Goal: Task Accomplishment & Management: Manage account settings

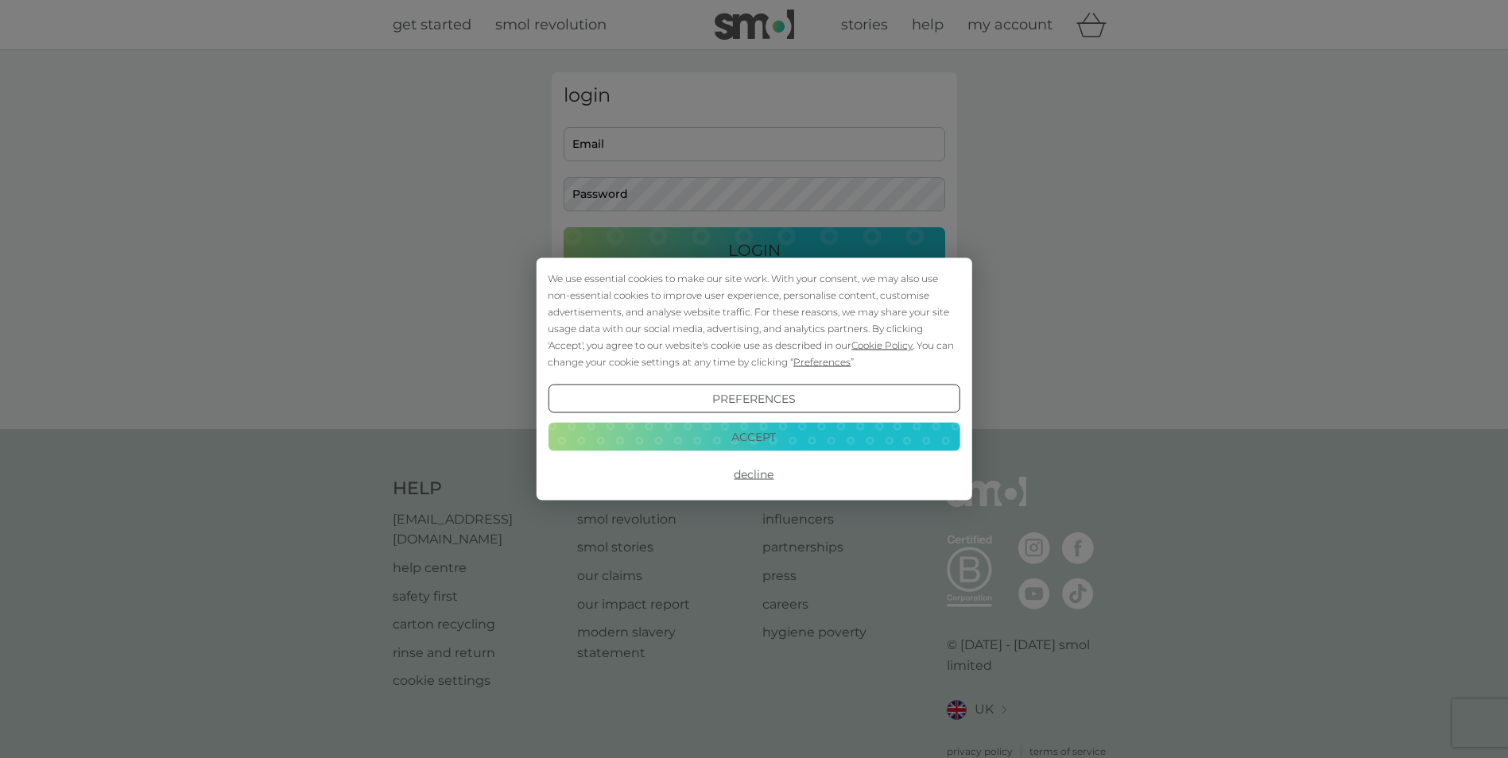
click at [745, 421] on div "Preferences Decline Accept" at bounding box center [754, 437] width 412 height 104
click at [747, 431] on button "Accept" at bounding box center [754, 436] width 412 height 29
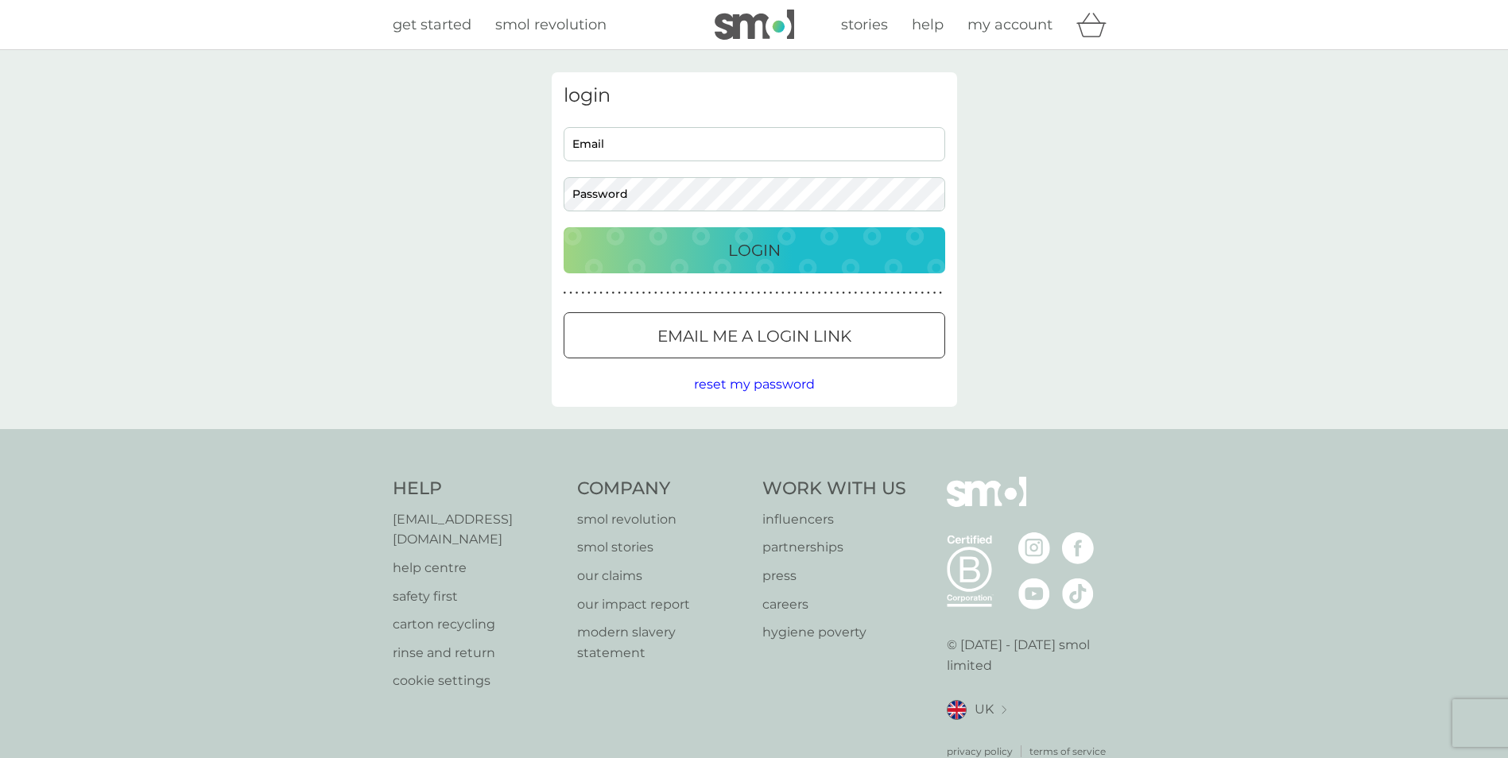
click at [597, 138] on input "Email" at bounding box center [755, 144] width 382 height 34
type input "[PERSON_NAME][EMAIL_ADDRESS][DOMAIN_NAME]"
click at [756, 250] on p "Login" at bounding box center [754, 250] width 52 height 25
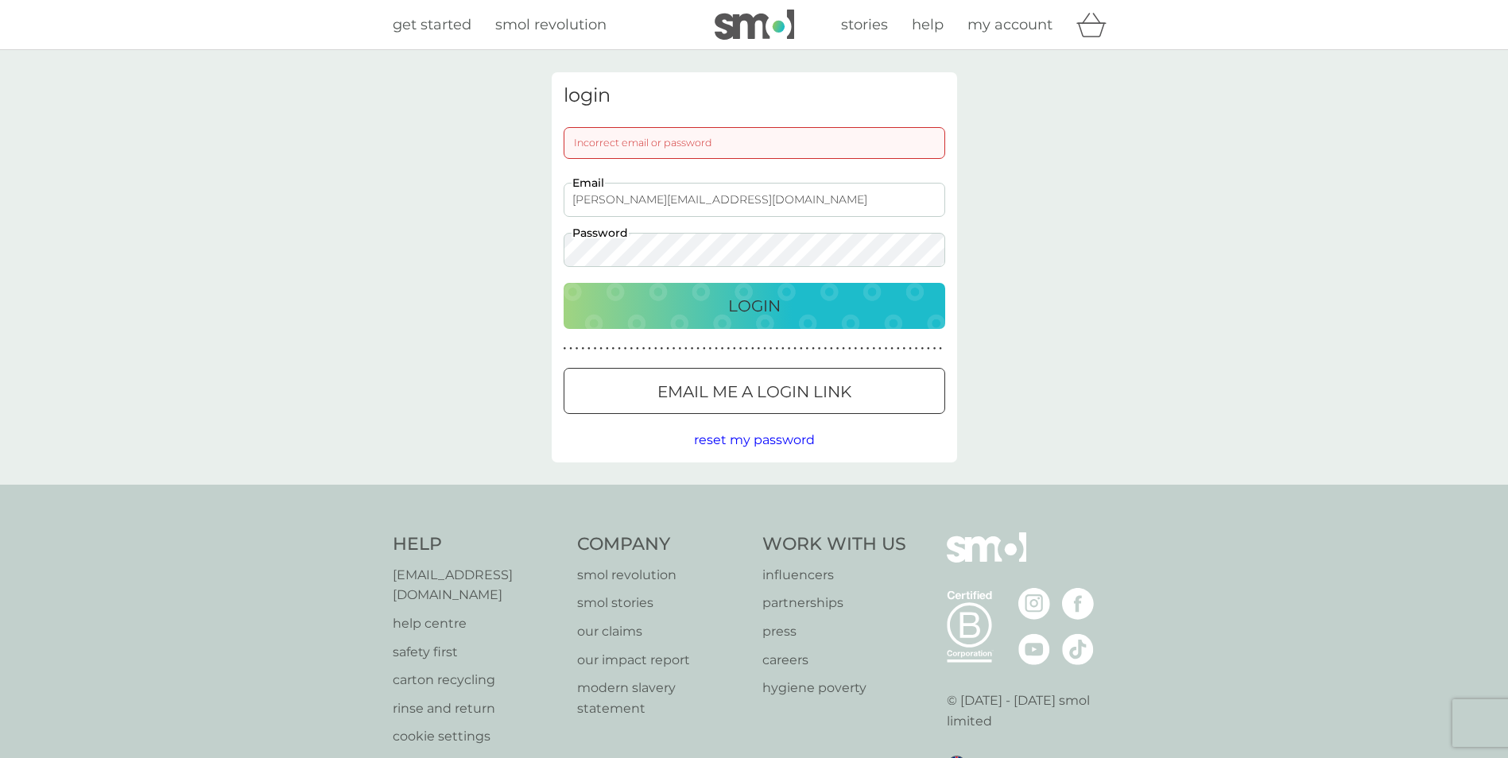
click at [755, 308] on p "Login" at bounding box center [754, 305] width 52 height 25
click at [752, 305] on p "Login" at bounding box center [754, 305] width 52 height 25
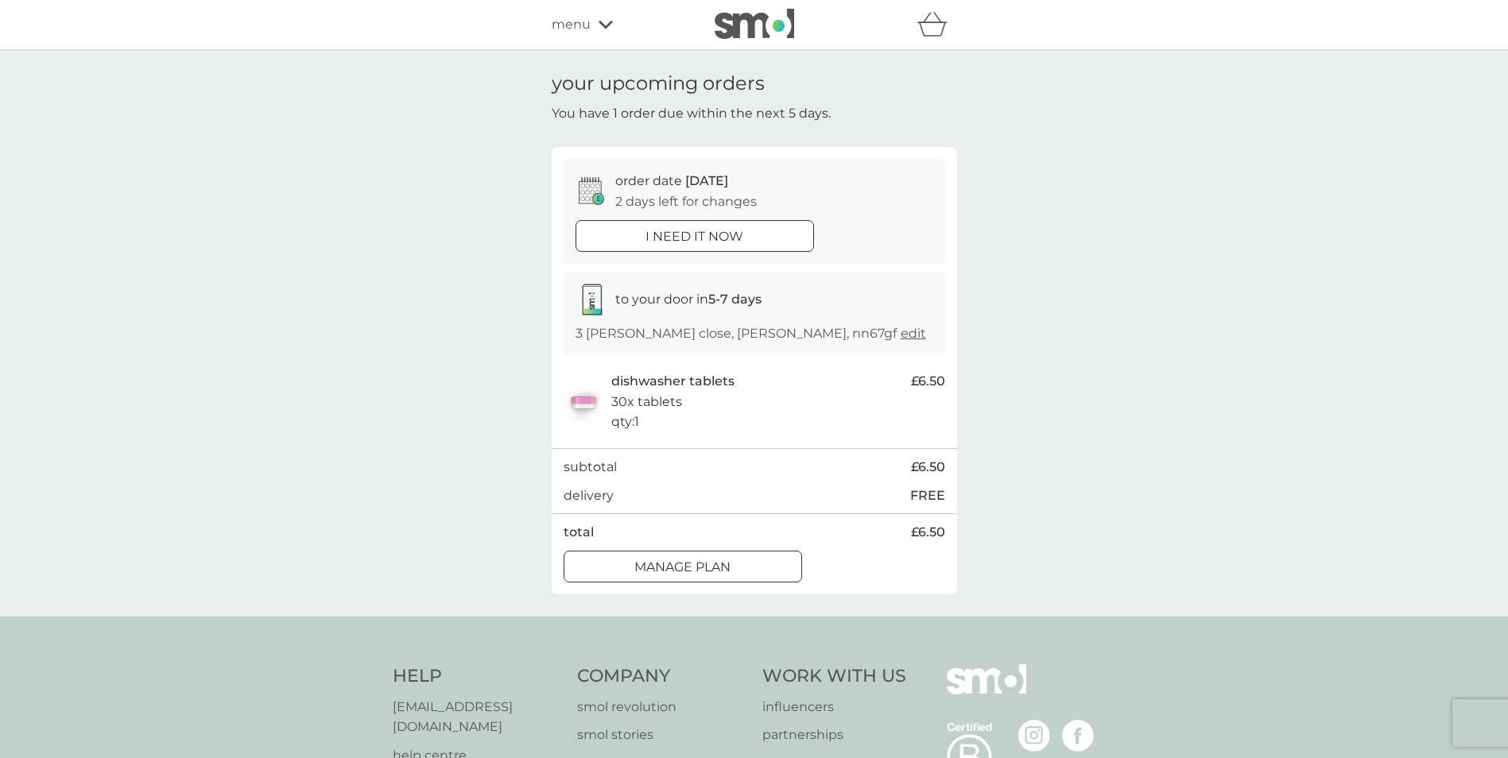
click at [673, 571] on div at bounding box center [682, 567] width 57 height 17
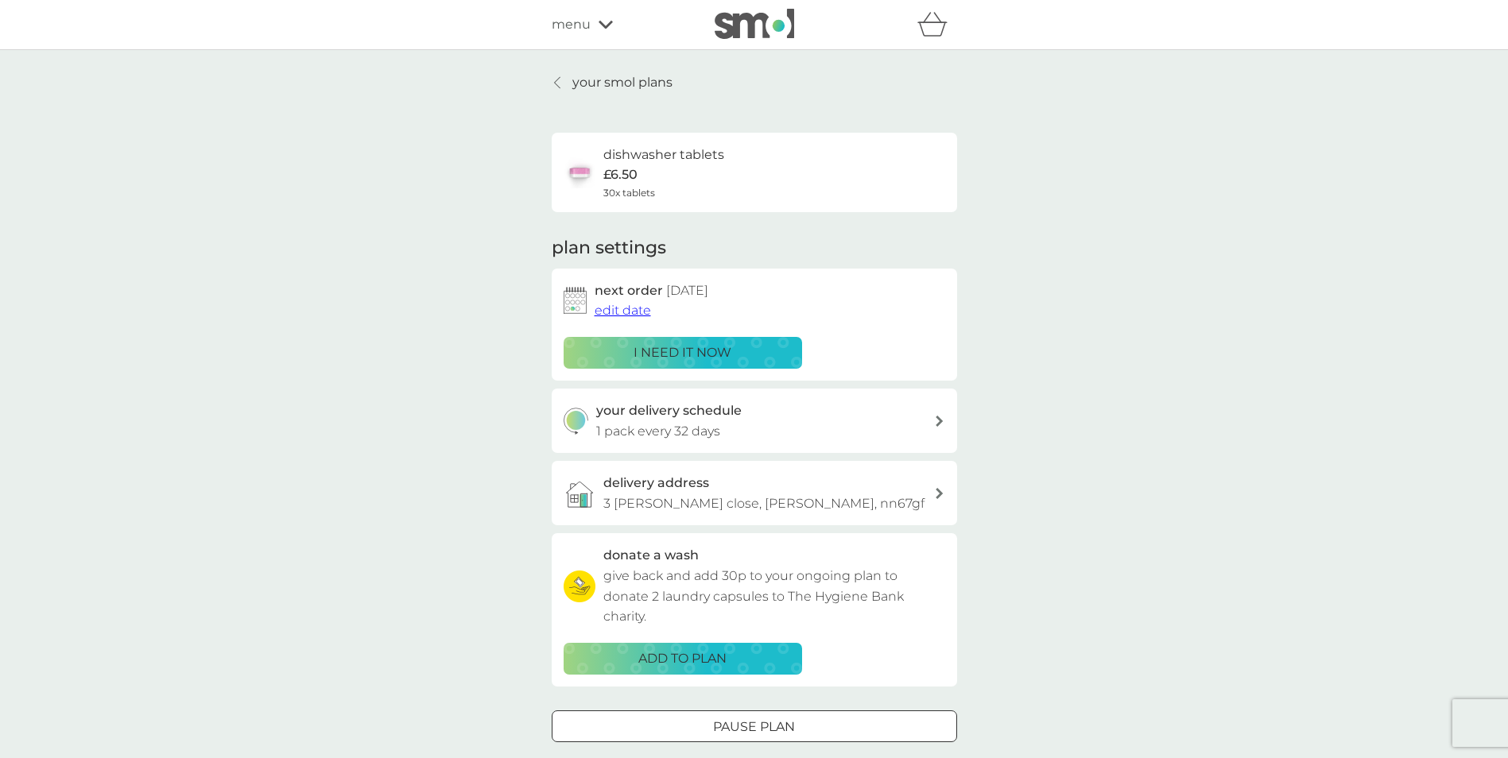
click at [623, 311] on span "edit date" at bounding box center [623, 310] width 56 height 15
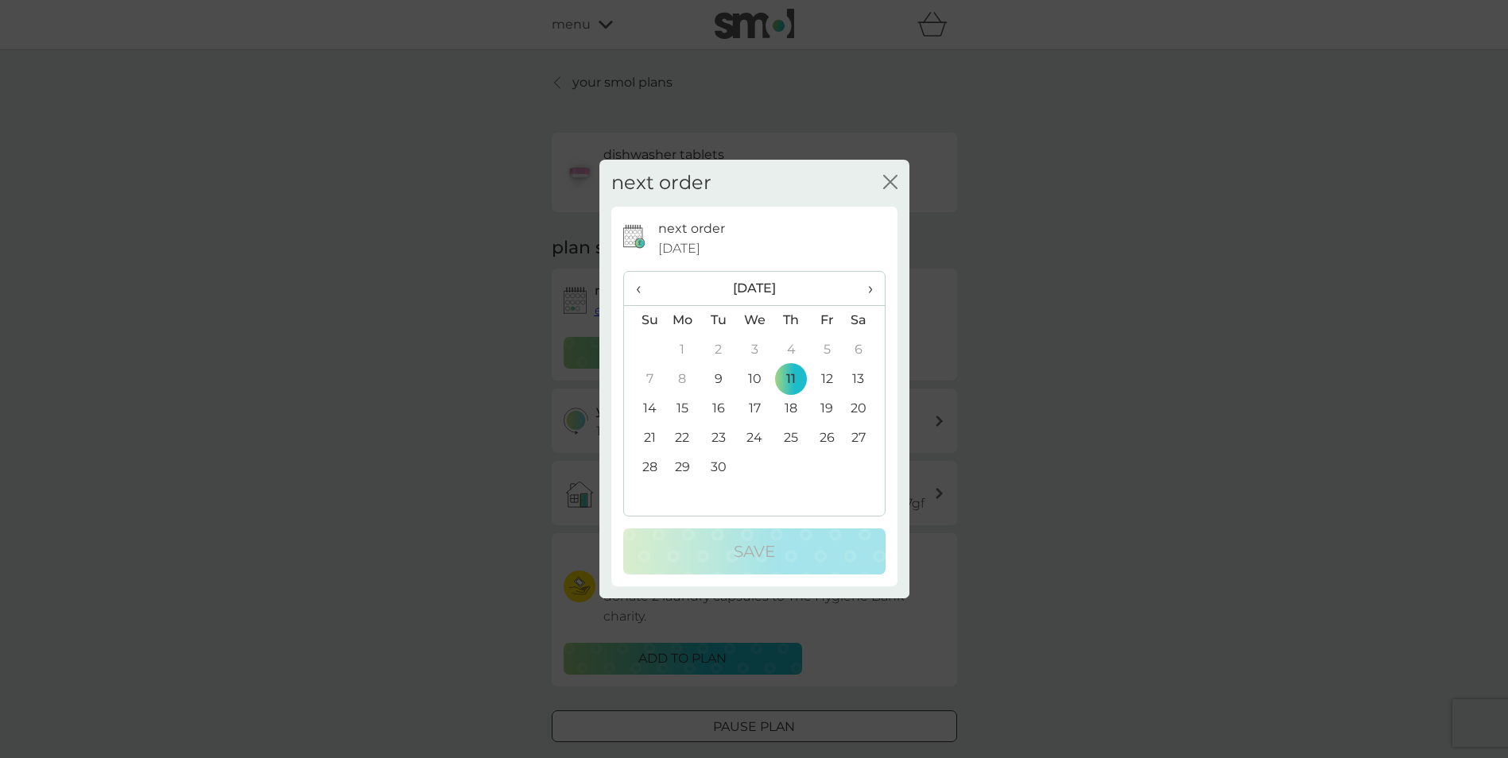
click at [868, 287] on span "›" at bounding box center [864, 288] width 16 height 33
click at [715, 350] on td "2" at bounding box center [718, 349] width 36 height 29
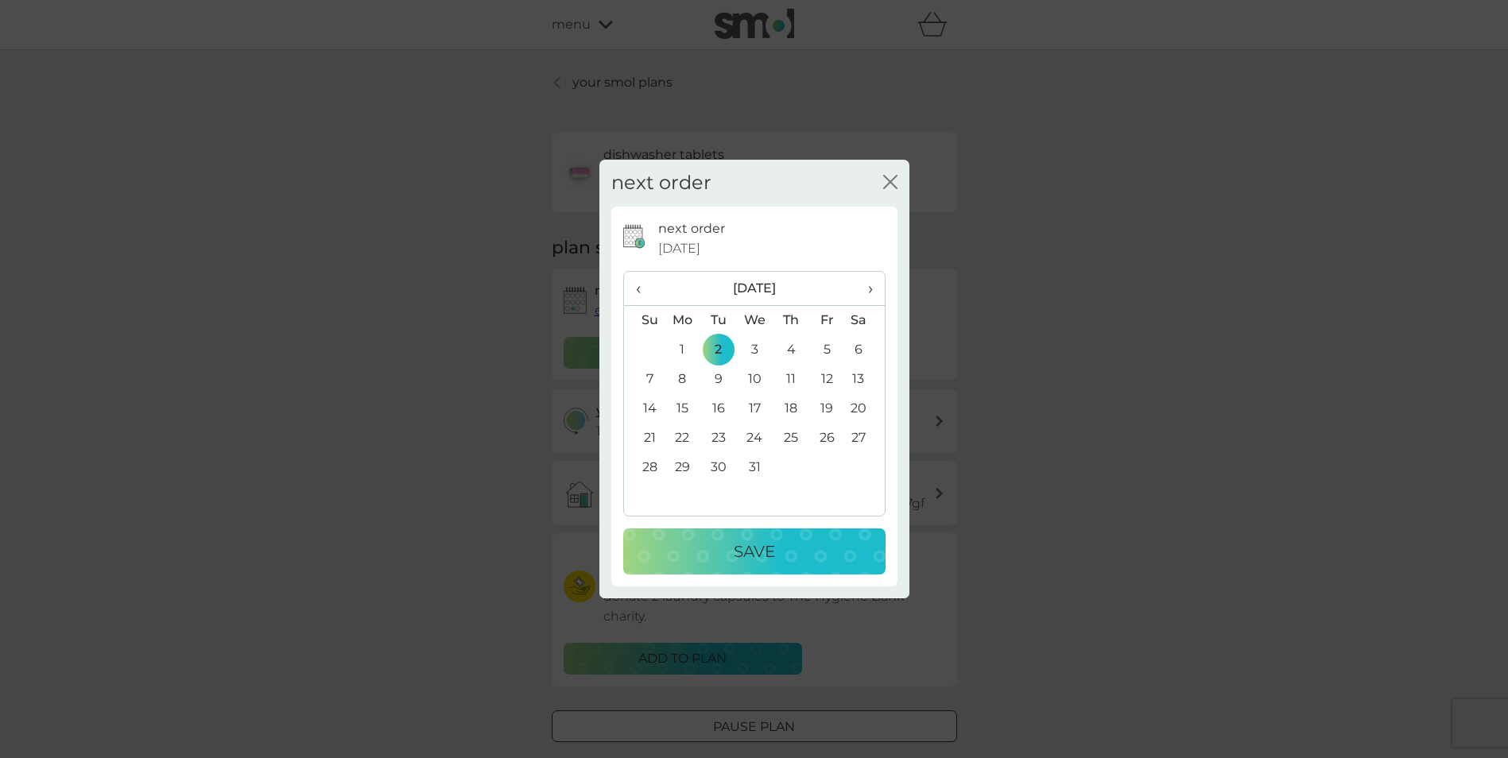
click at [741, 537] on button "Save" at bounding box center [754, 552] width 262 height 46
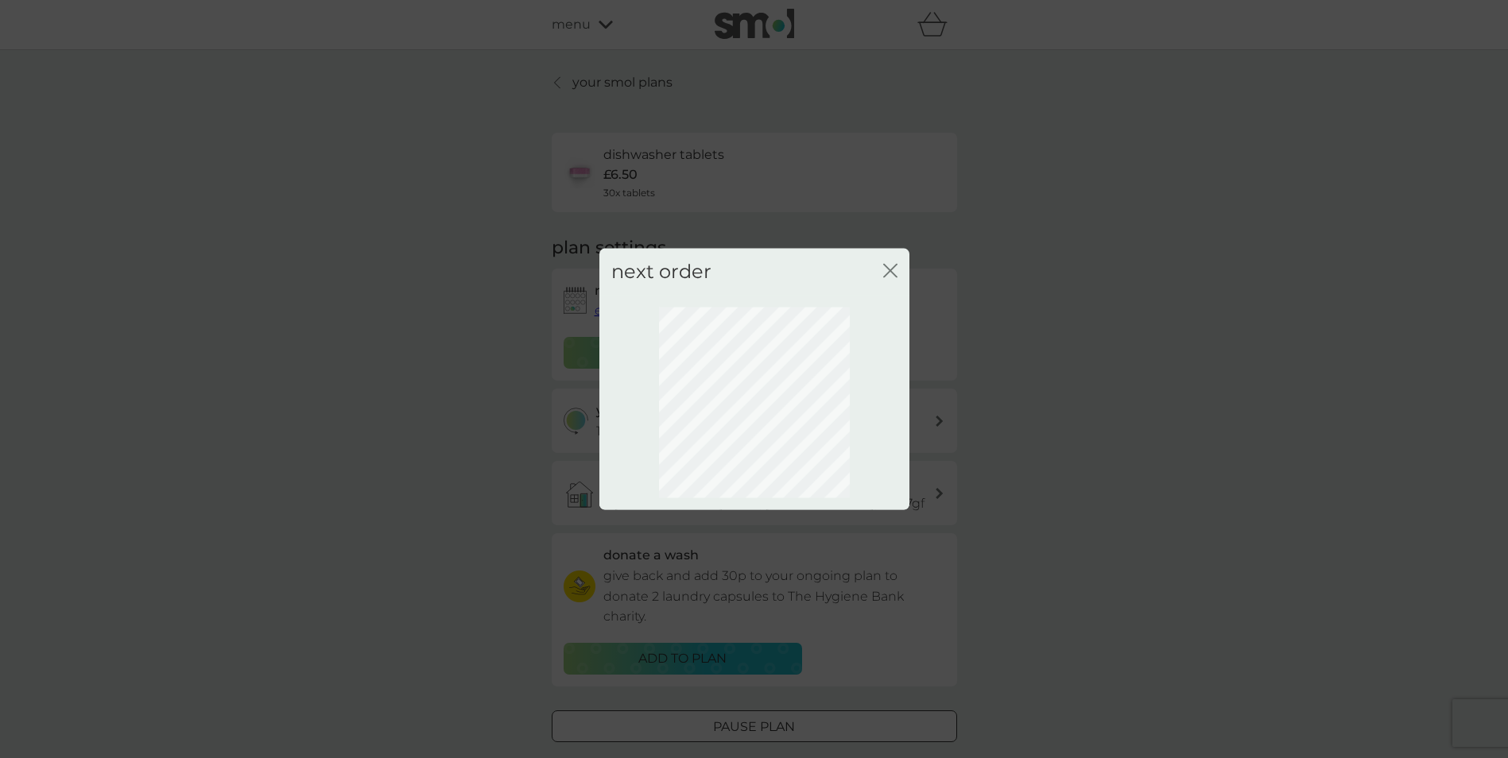
click at [885, 266] on icon "close" at bounding box center [887, 271] width 6 height 13
click at [890, 271] on icon "close" at bounding box center [893, 271] width 6 height 13
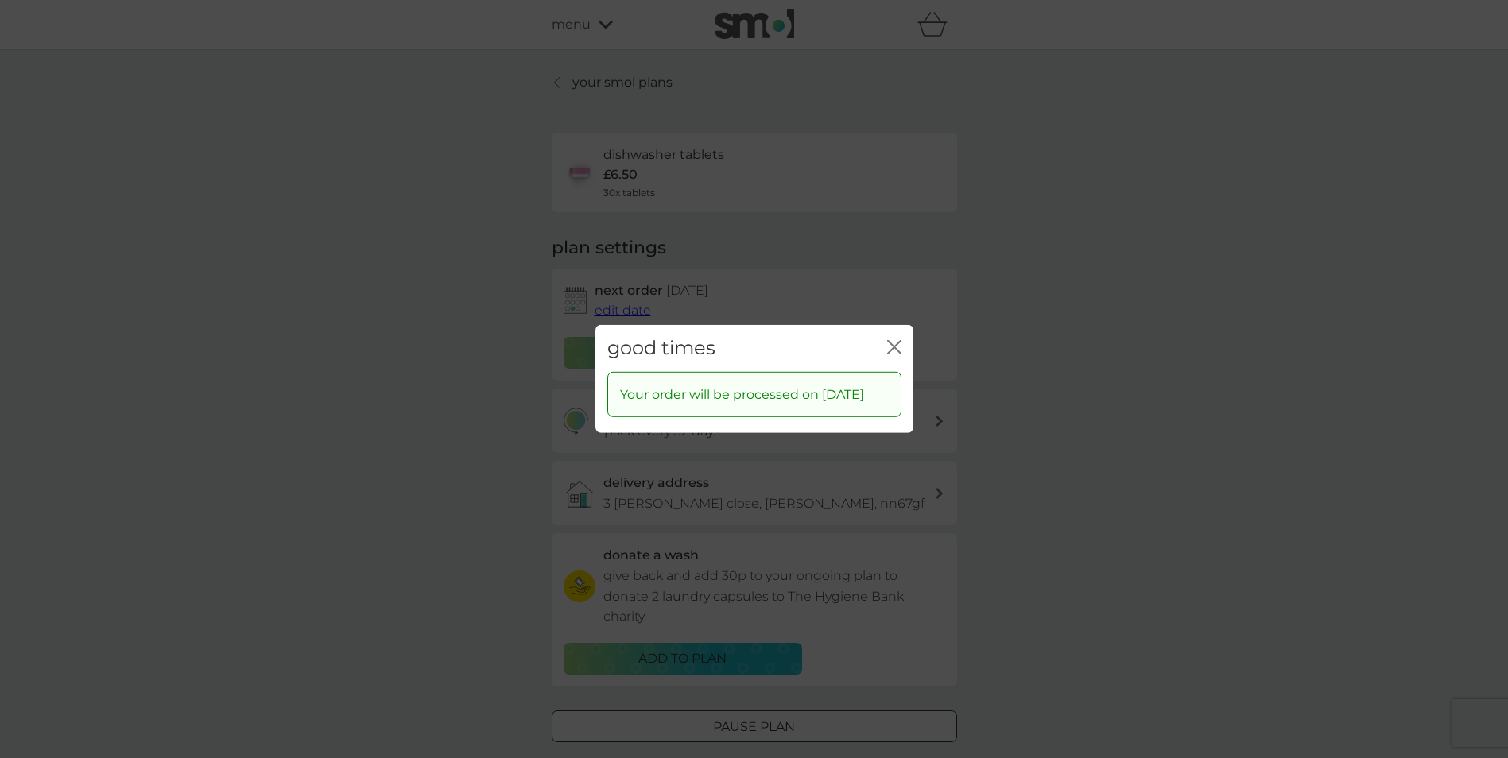
click at [890, 341] on icon "close" at bounding box center [891, 347] width 6 height 13
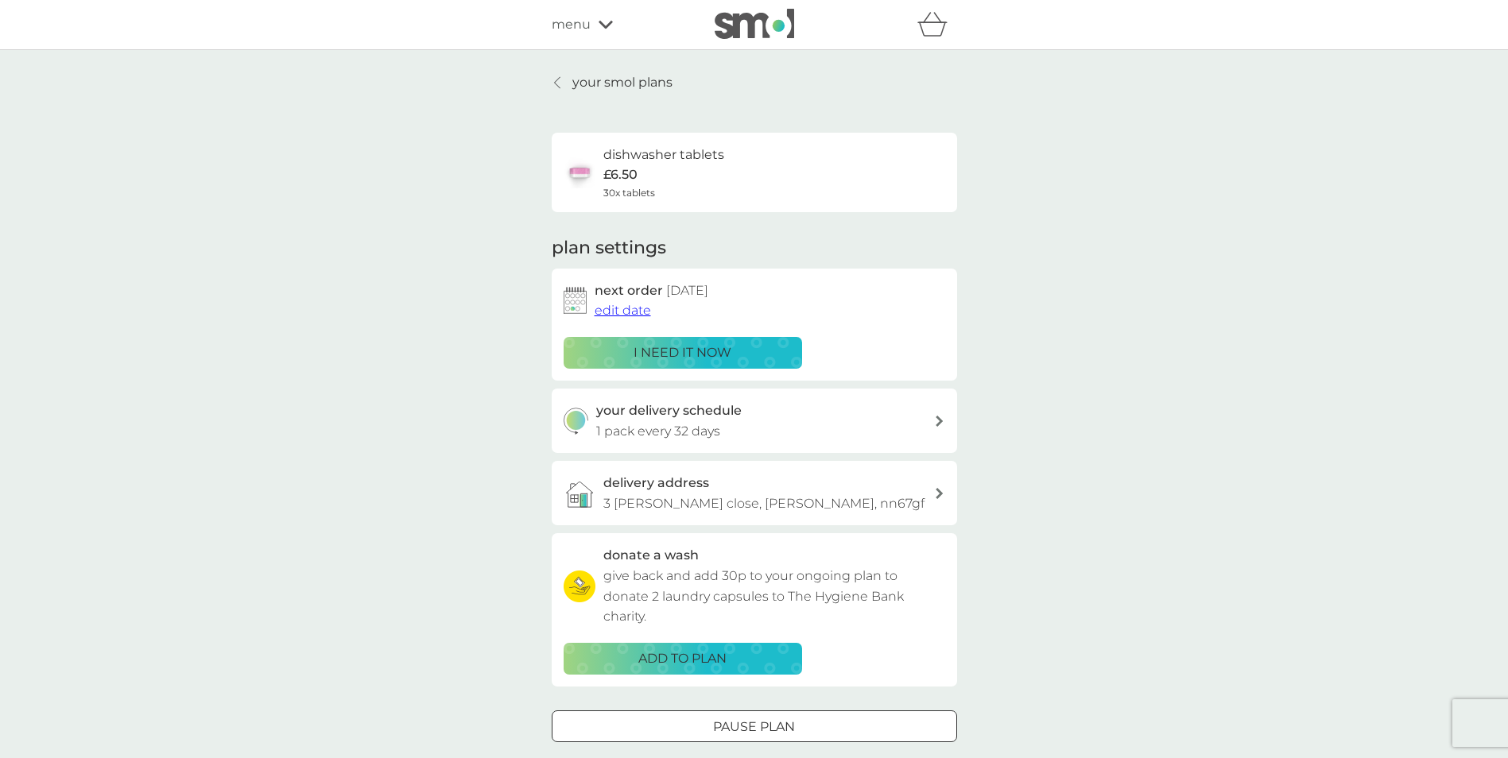
click at [947, 420] on div "your delivery schedule 1 pack every 32 days" at bounding box center [754, 421] width 405 height 64
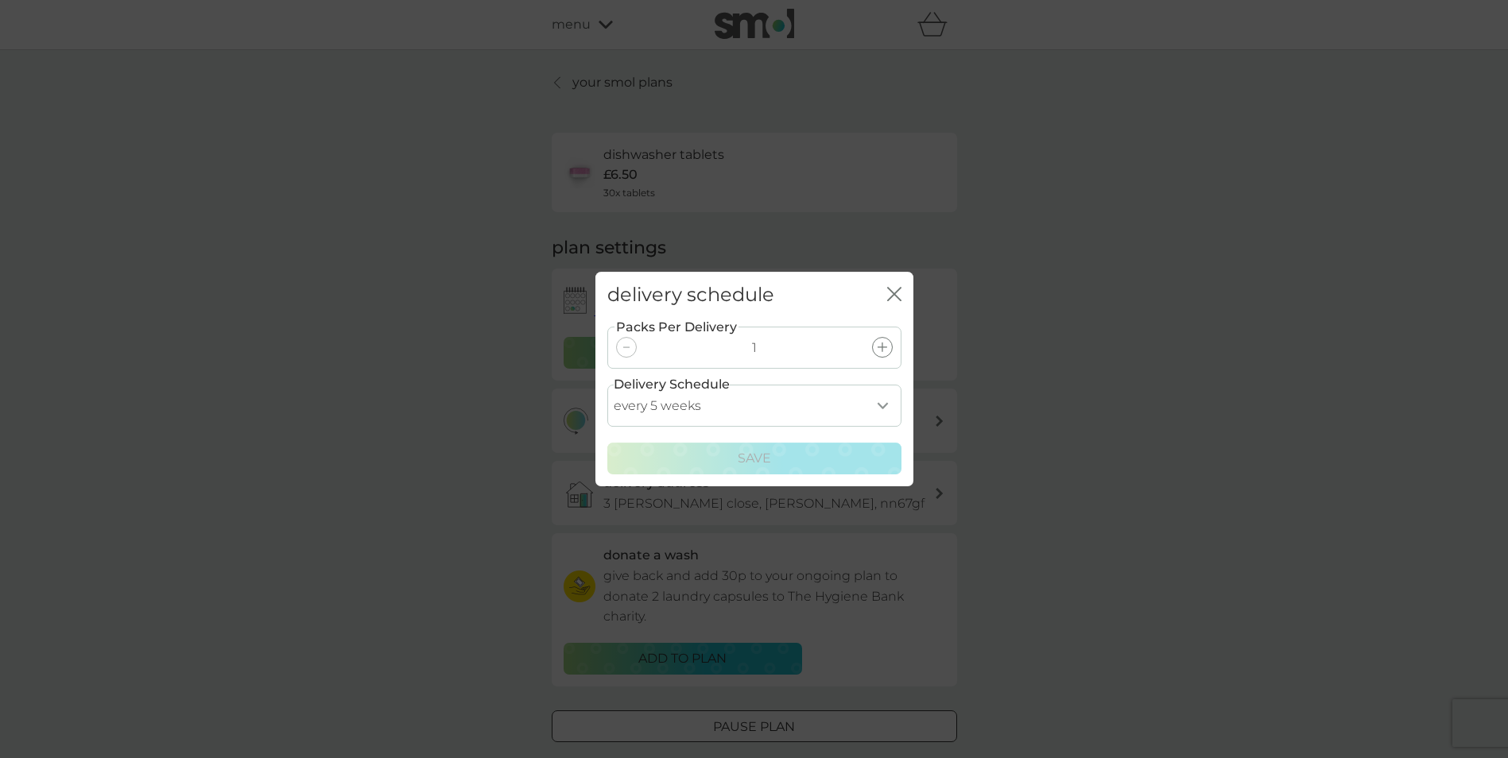
click at [885, 408] on select "every 1 week every 2 weeks every 3 weeks every 4 weeks every 5 weeks every 6 we…" at bounding box center [754, 406] width 294 height 42
select select "56"
click at [607, 385] on select "every 1 week every 2 weeks every 3 weeks every 4 weeks every 5 weeks every 6 we…" at bounding box center [754, 406] width 294 height 42
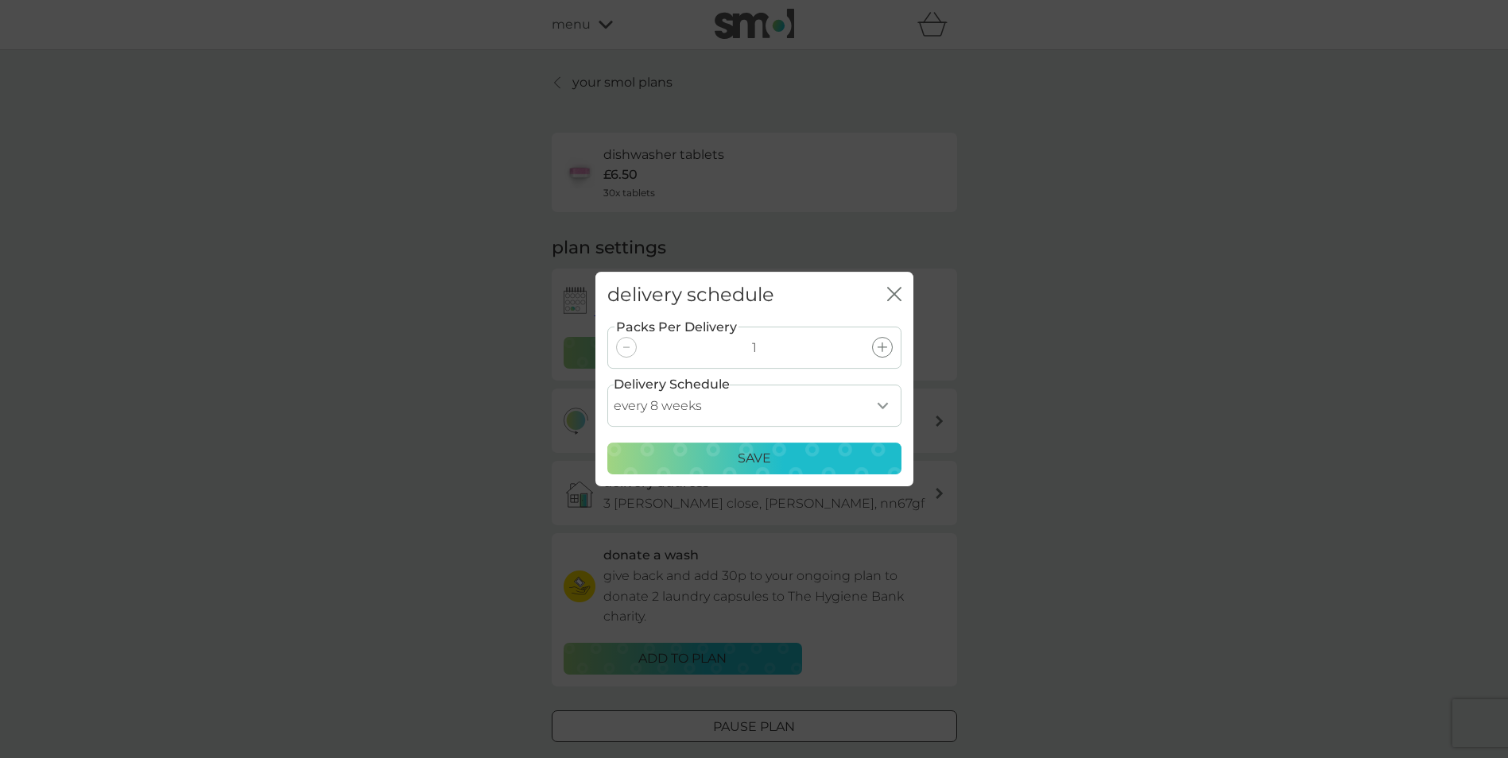
click at [748, 456] on p "Save" at bounding box center [754, 458] width 33 height 21
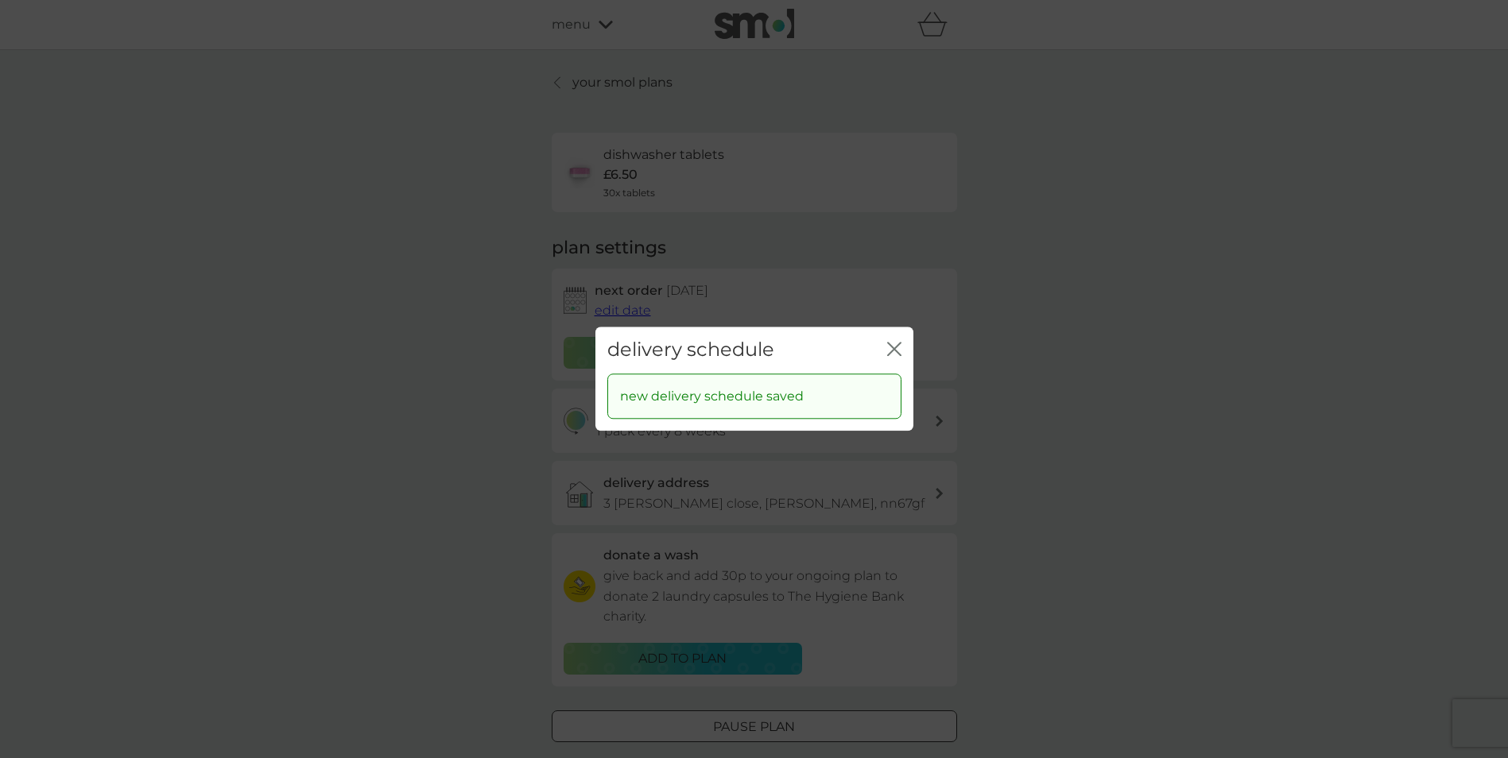
click at [894, 345] on icon "close" at bounding box center [894, 349] width 14 height 14
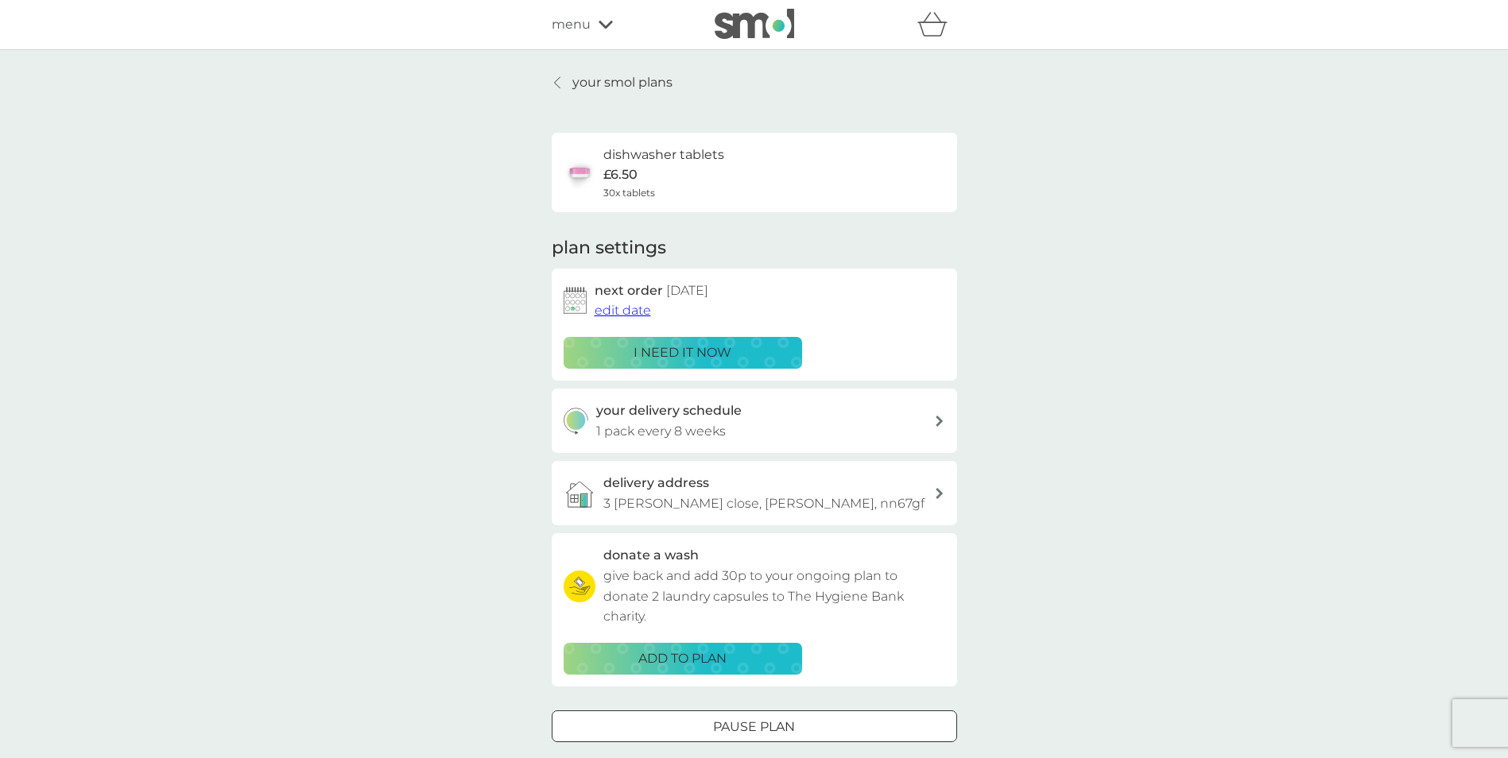
click at [615, 77] on p "your smol plans" at bounding box center [622, 82] width 100 height 21
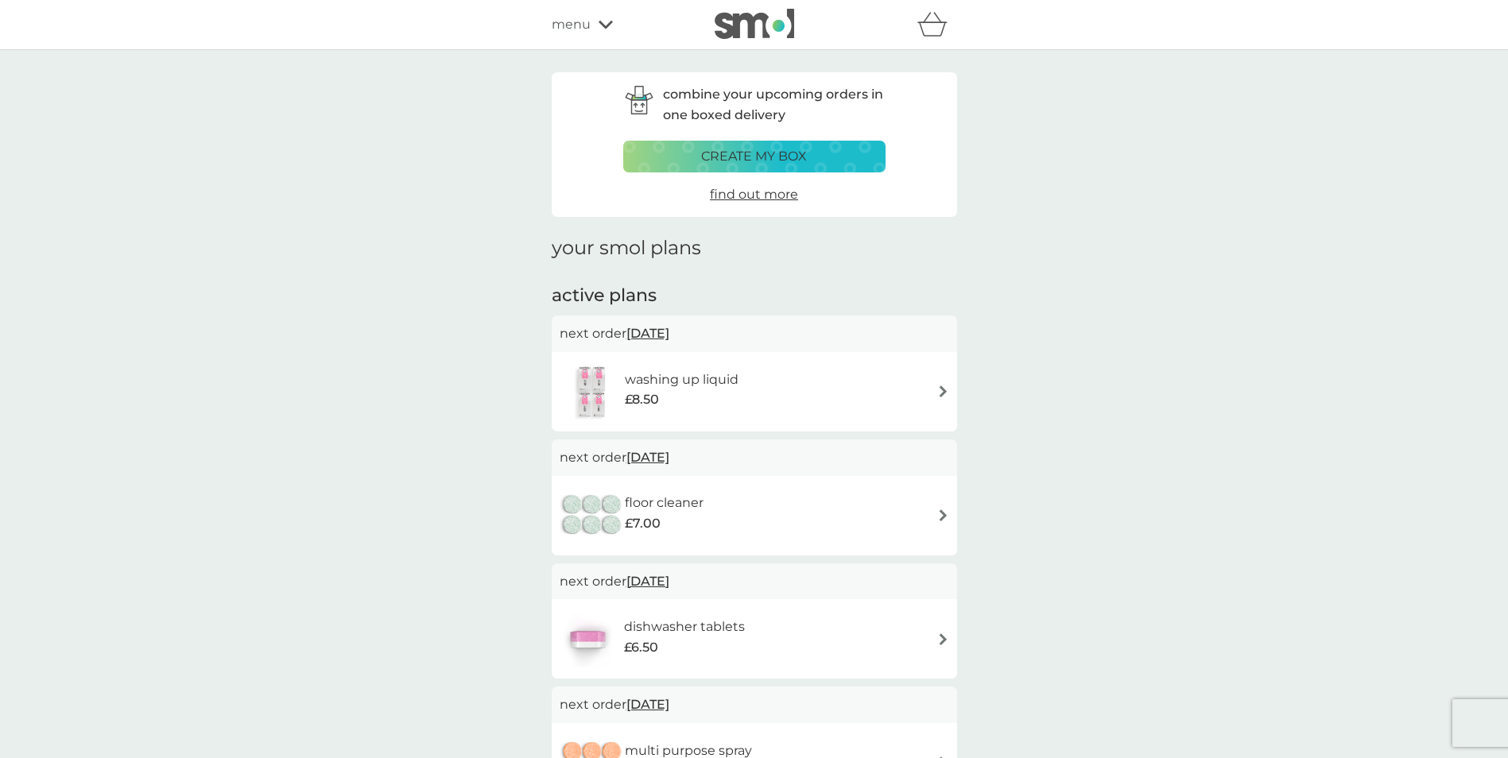
click at [937, 390] on img at bounding box center [943, 392] width 12 height 12
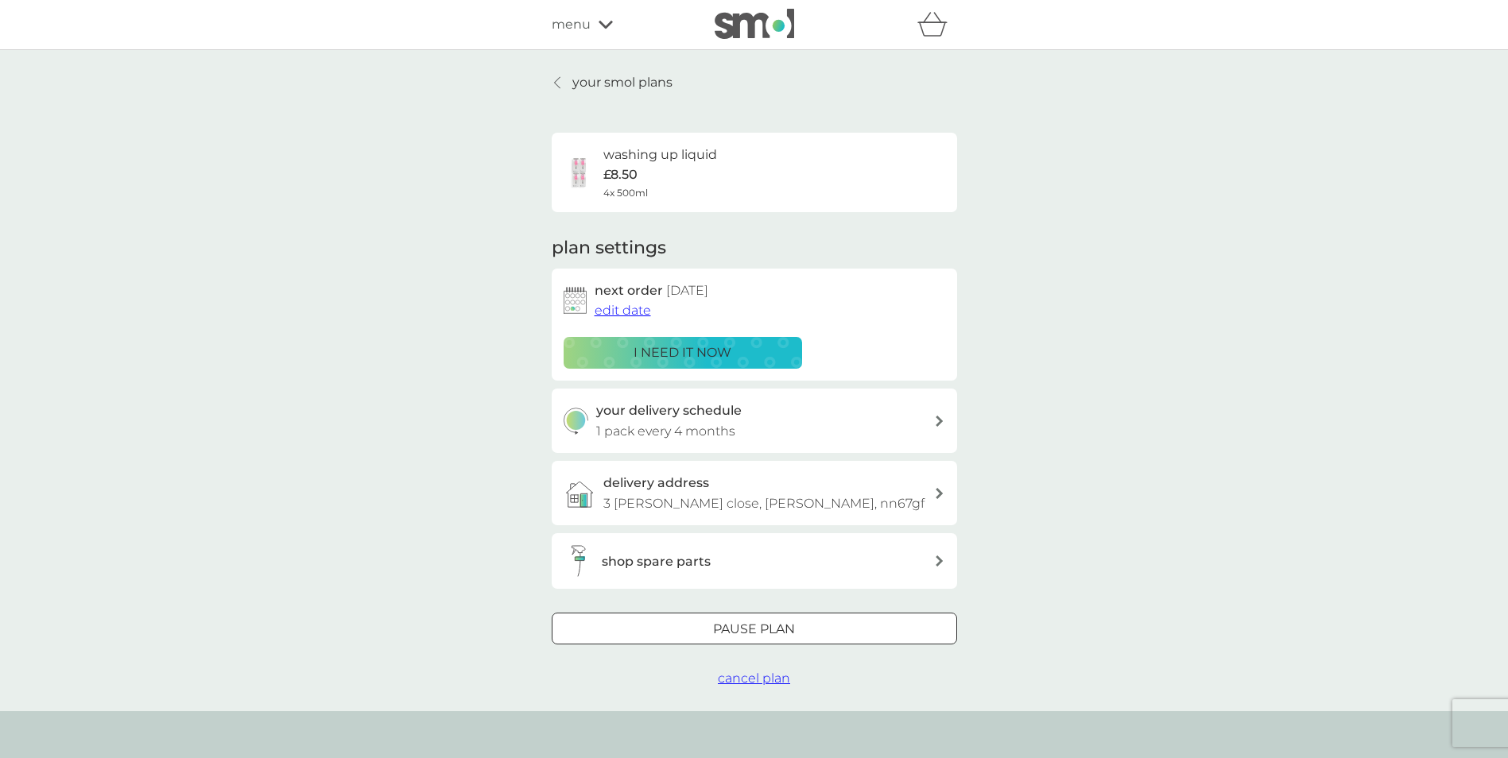
click at [663, 355] on p "i need it now" at bounding box center [683, 353] width 98 height 21
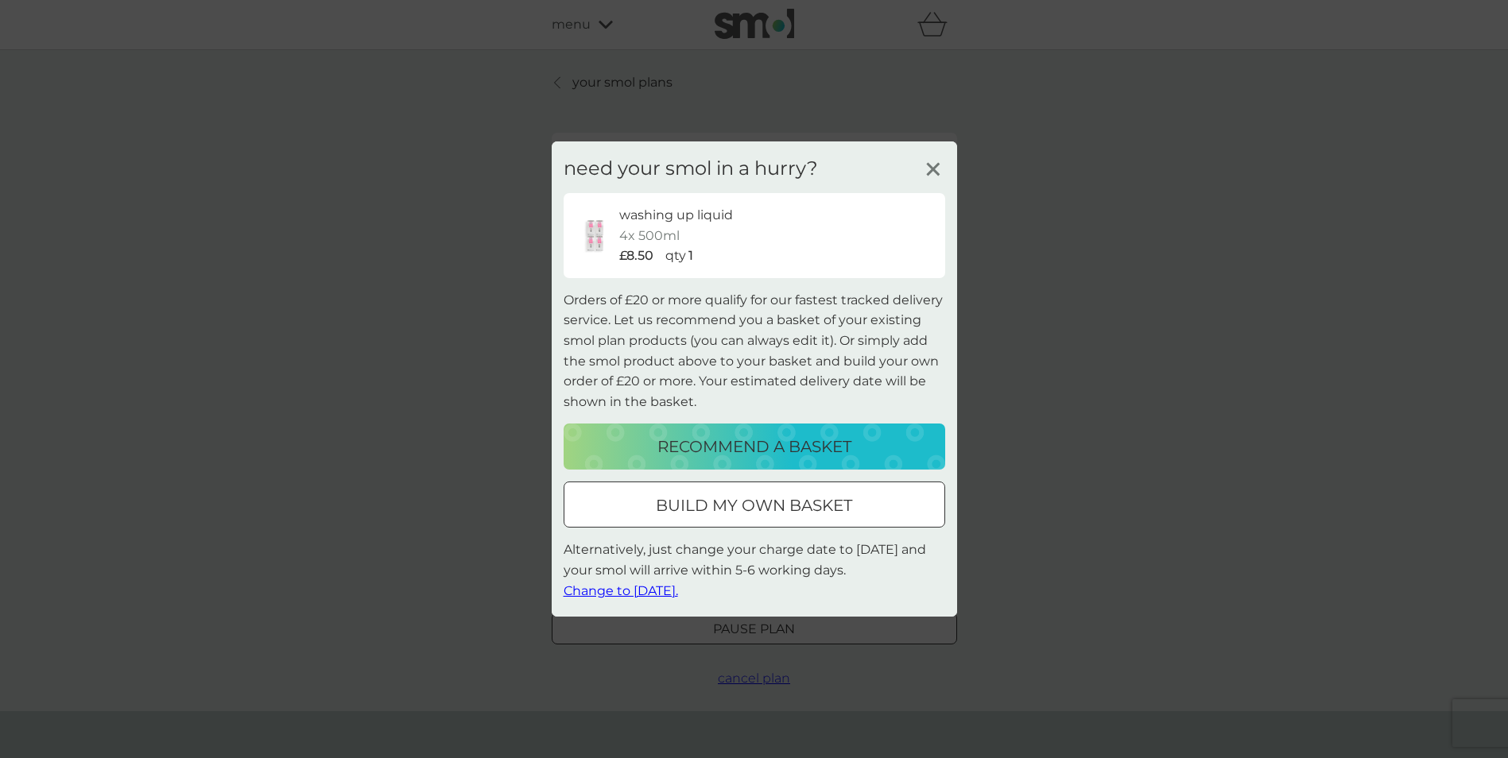
click at [929, 166] on line at bounding box center [933, 170] width 12 height 12
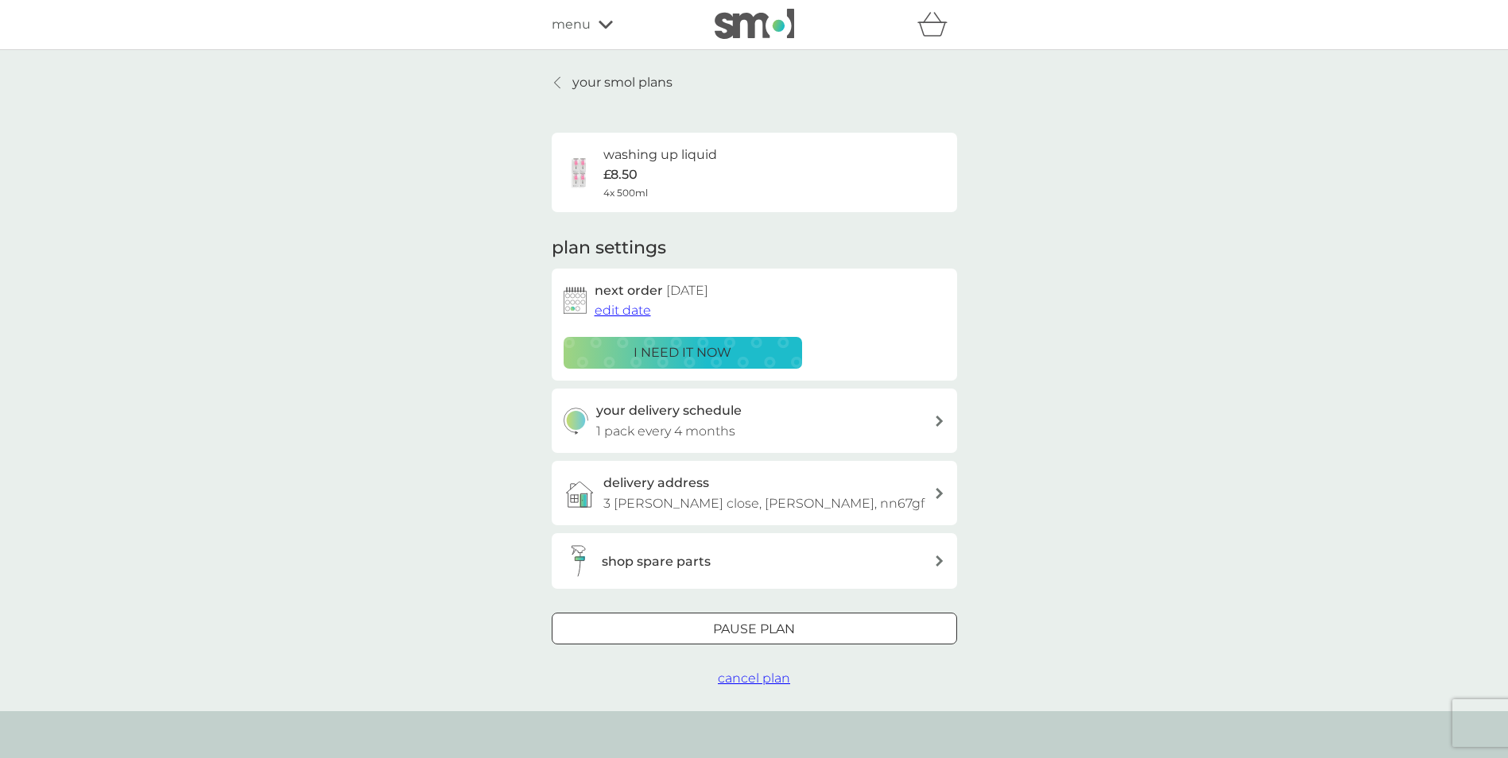
click at [629, 308] on span "edit date" at bounding box center [623, 310] width 56 height 15
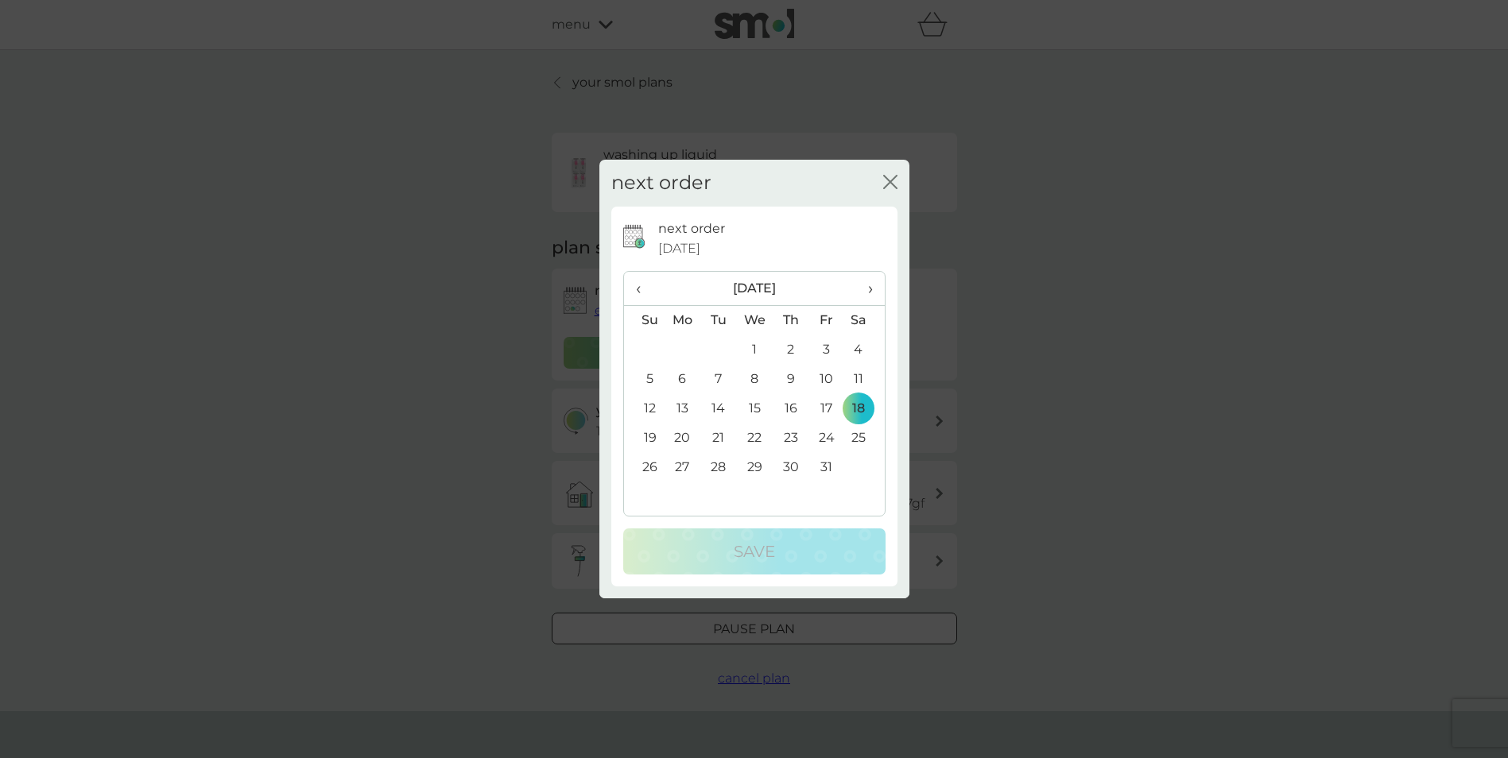
click at [640, 290] on span "‹" at bounding box center [644, 288] width 17 height 33
click at [753, 378] on td "10" at bounding box center [754, 379] width 37 height 29
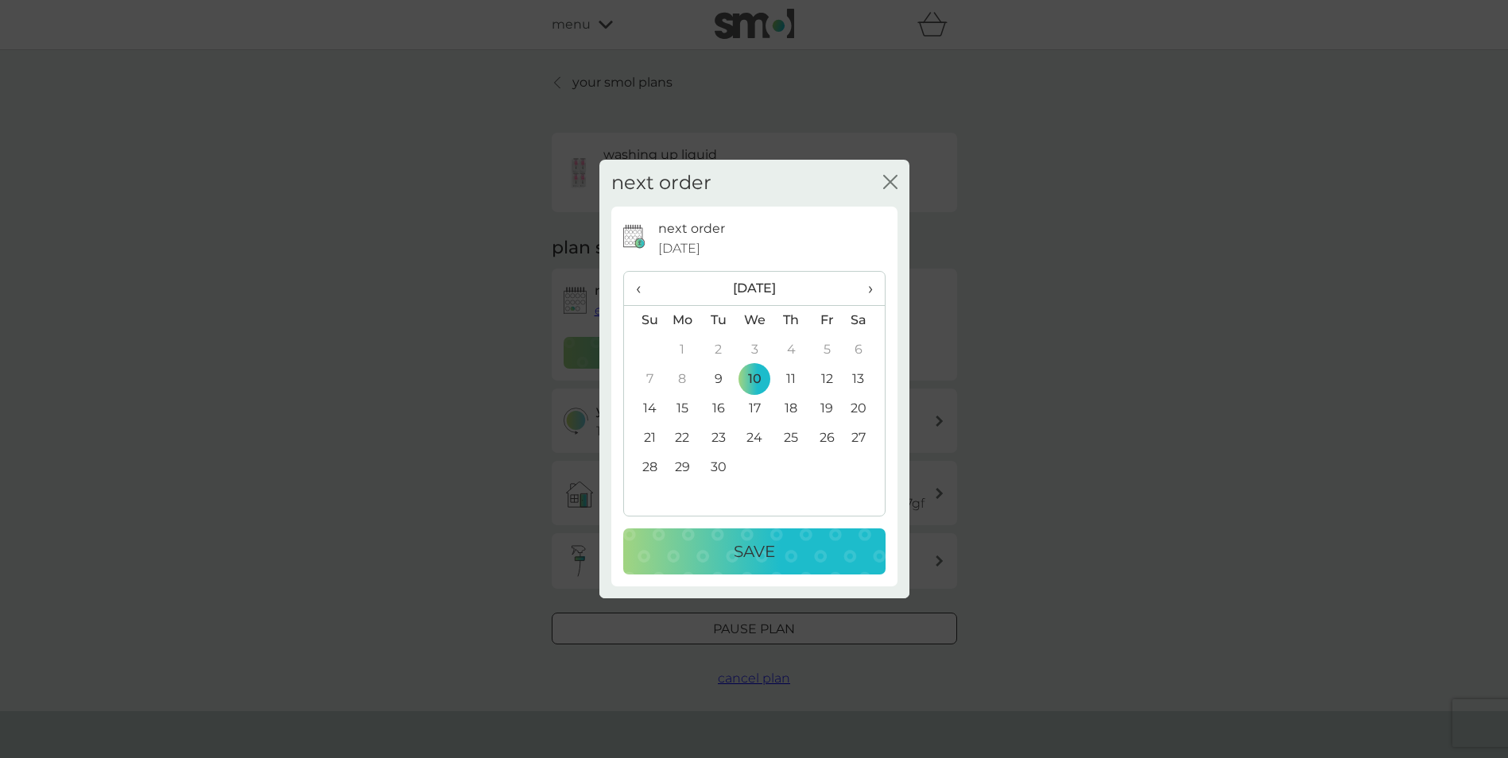
click at [758, 544] on p "Save" at bounding box center [754, 551] width 41 height 25
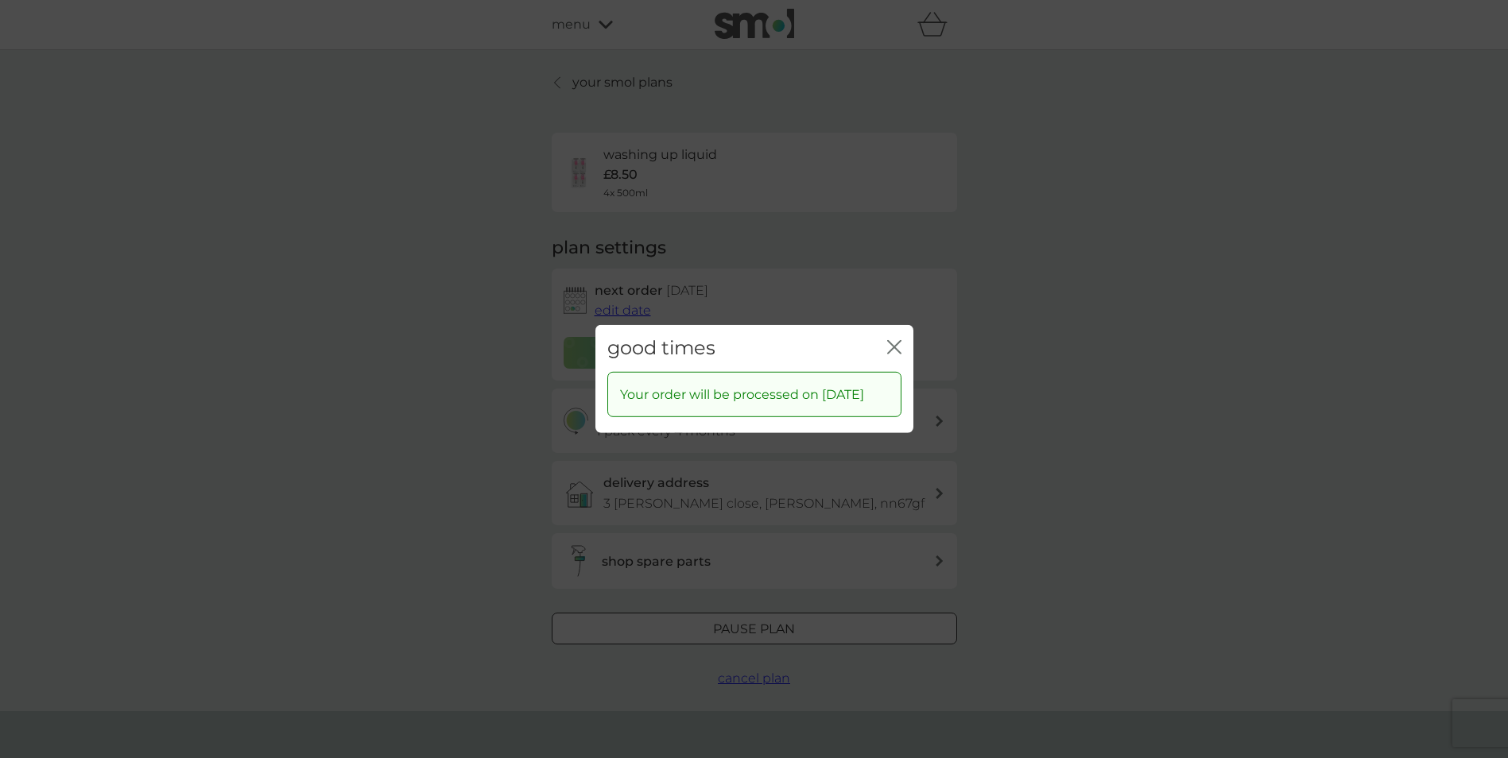
click at [897, 340] on icon "close" at bounding box center [894, 347] width 14 height 14
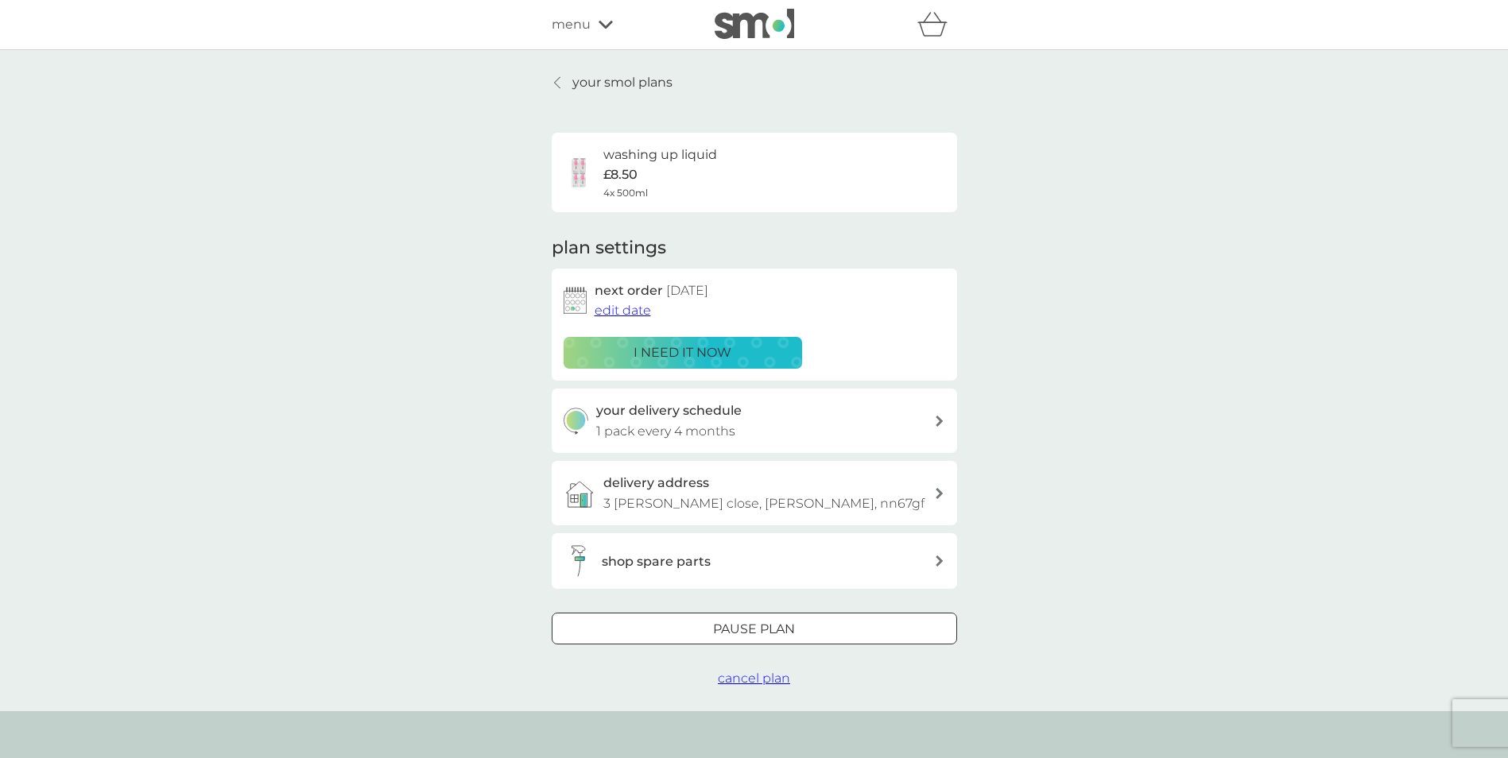
click at [936, 421] on icon at bounding box center [940, 421] width 8 height 11
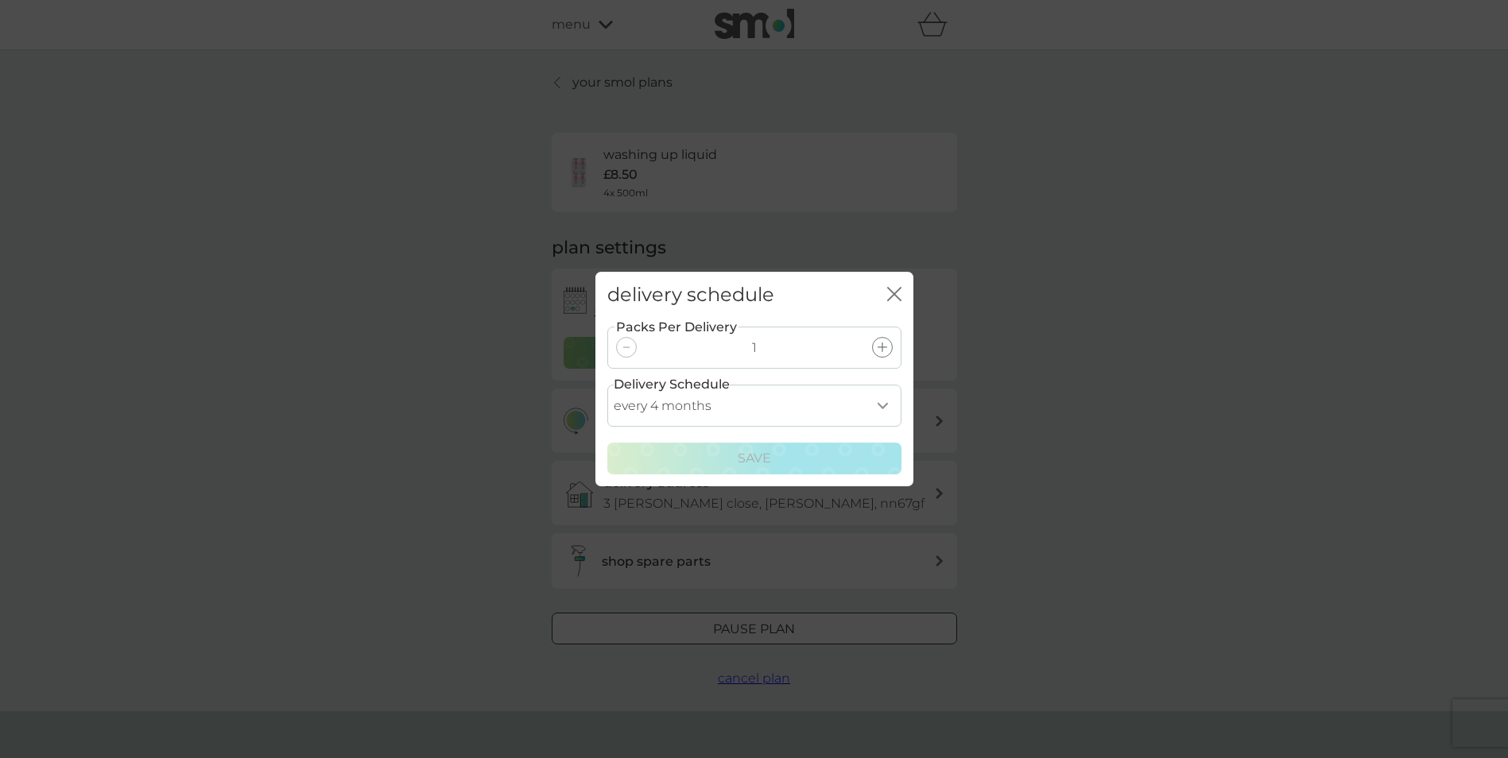
click at [883, 405] on select "every 1 month every 2 months every 3 months every 4 months every 5 months every…" at bounding box center [754, 406] width 294 height 42
select select "2"
click at [607, 385] on select "every 1 month every 2 months every 3 months every 4 months every 5 months every…" at bounding box center [754, 406] width 294 height 42
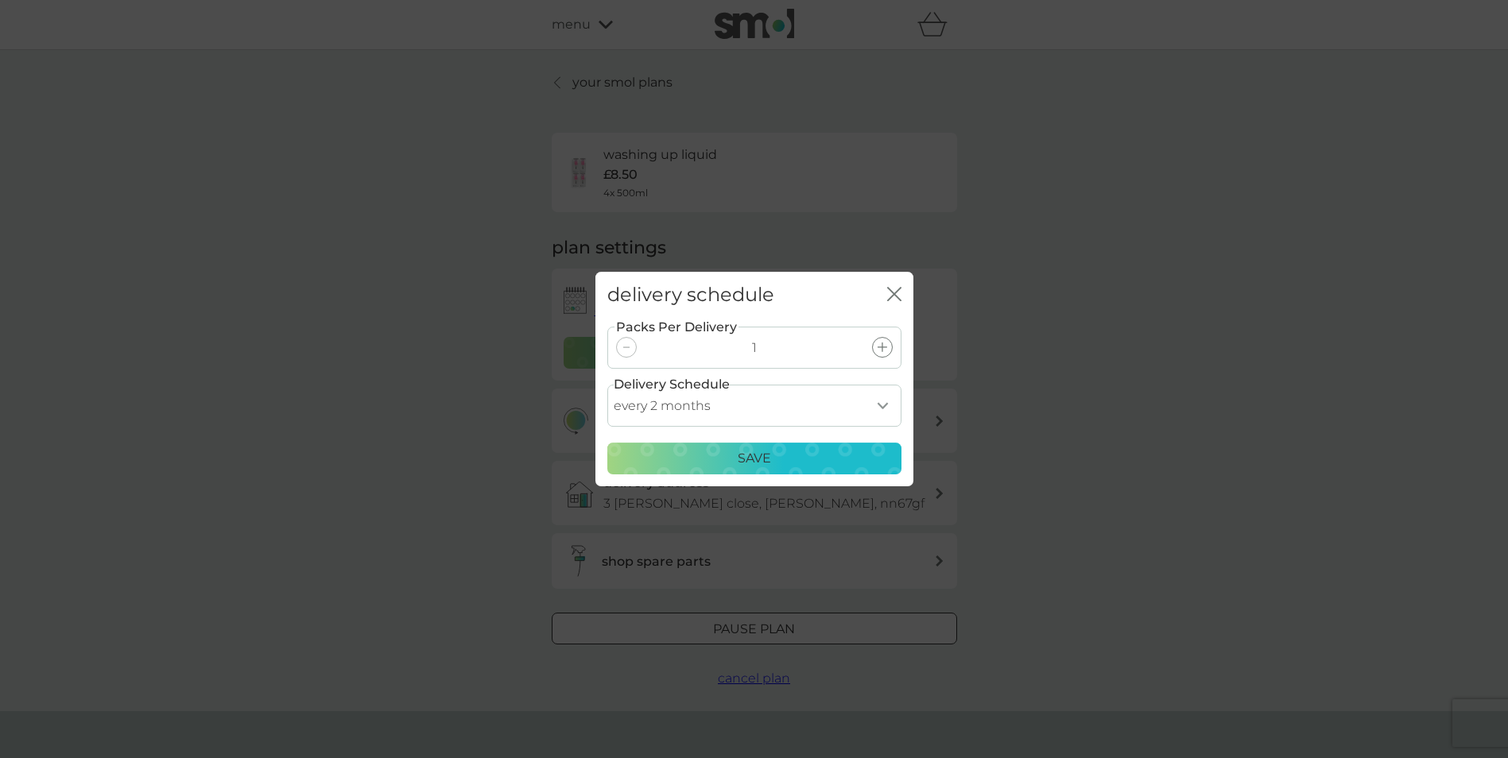
click at [756, 457] on p "Save" at bounding box center [754, 458] width 33 height 21
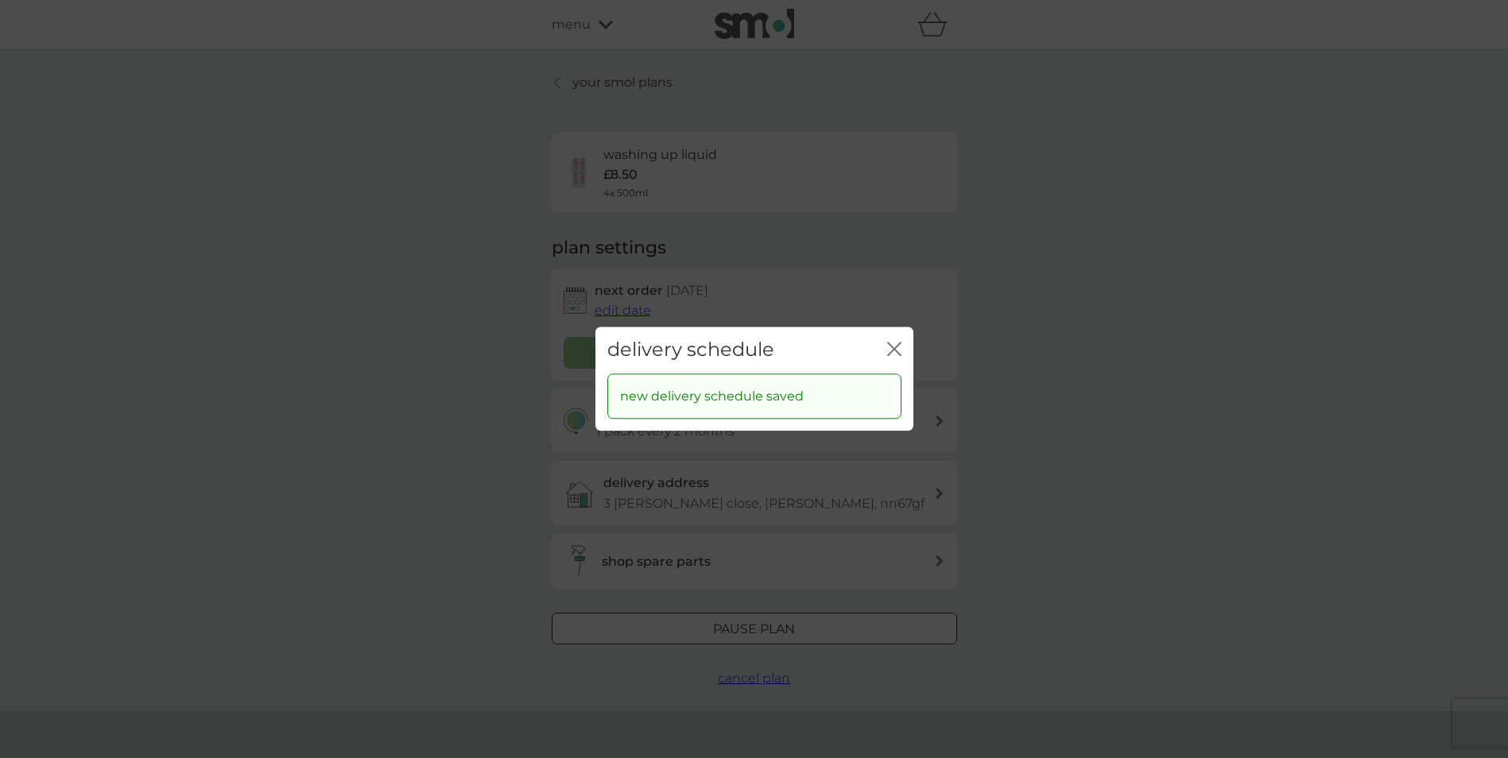
click at [895, 343] on icon "close" at bounding box center [894, 349] width 14 height 14
